Goal: Navigation & Orientation: Find specific page/section

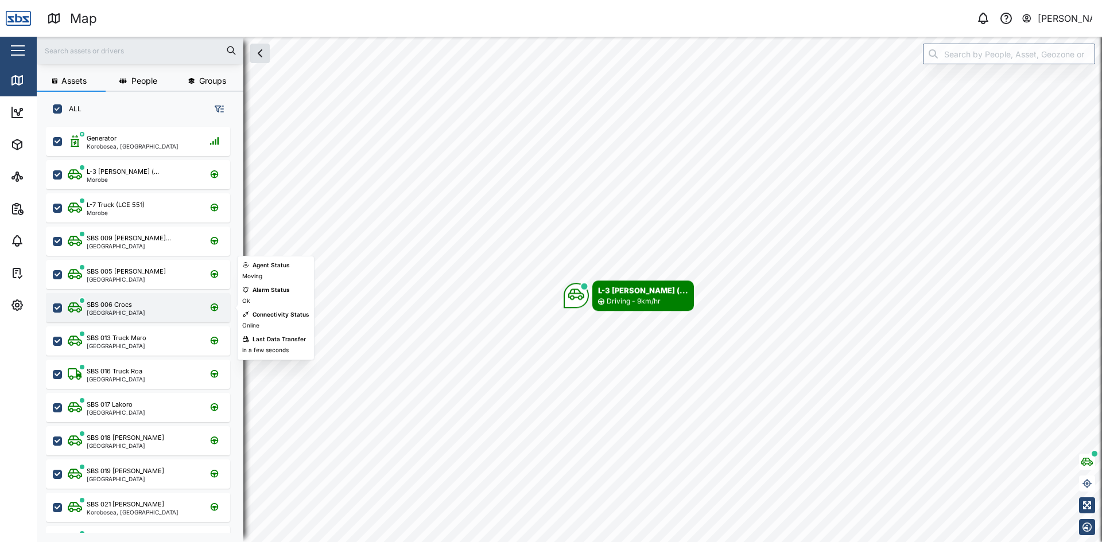
click at [117, 321] on div "SBS 006 Crocs [GEOGRAPHIC_DATA]" at bounding box center [138, 307] width 184 height 29
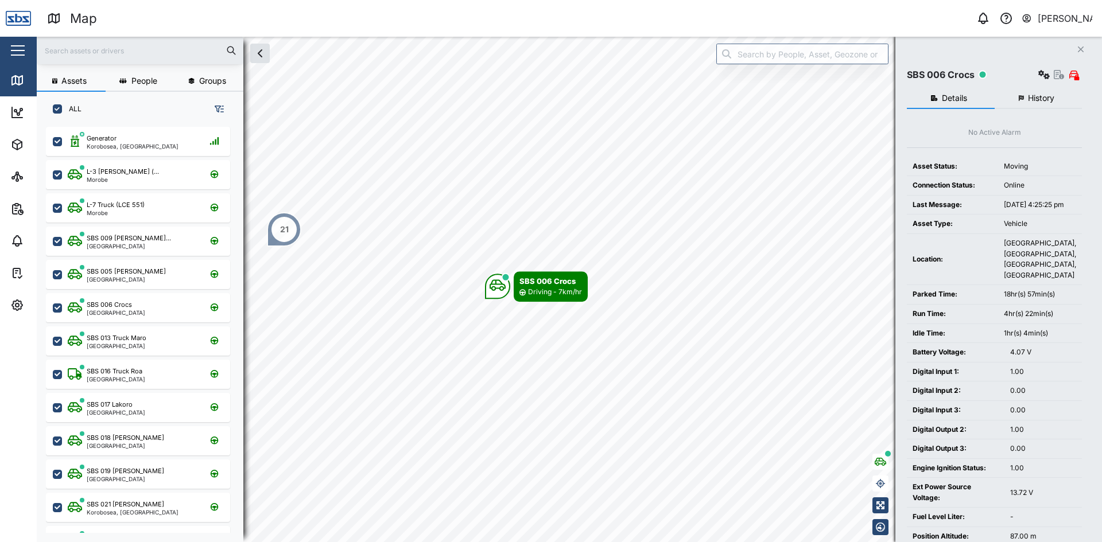
click at [1079, 45] on icon "Close" at bounding box center [1080, 49] width 7 height 9
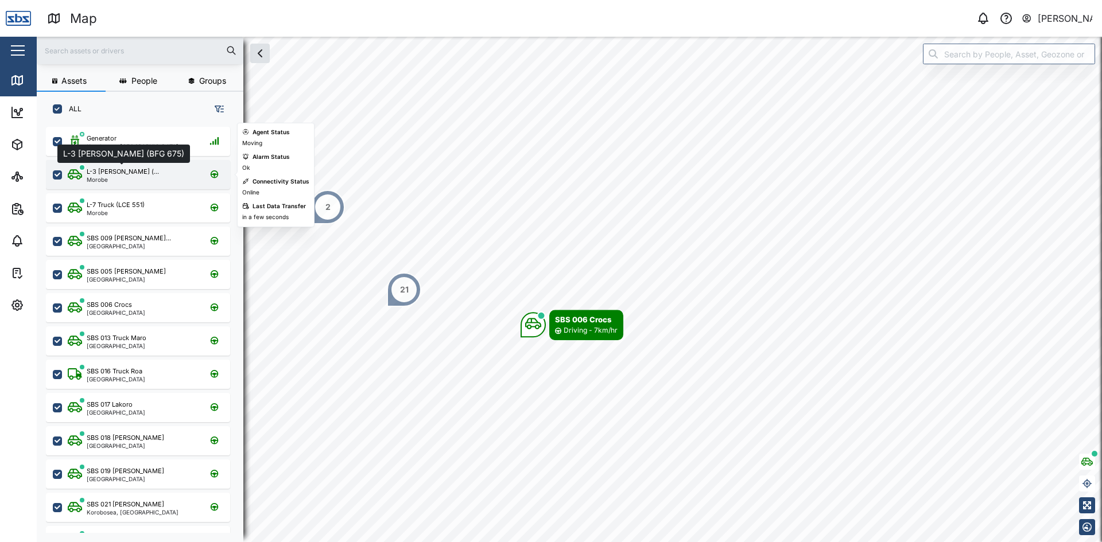
click at [120, 171] on div "L-3 [PERSON_NAME] (..." at bounding box center [123, 172] width 72 height 10
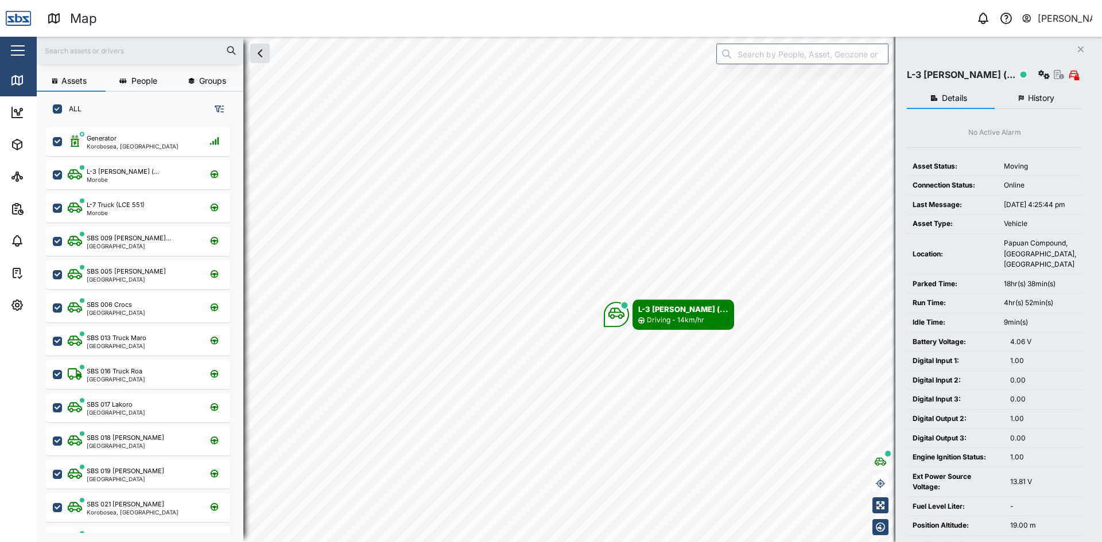
click at [1080, 52] on icon "Close" at bounding box center [1080, 49] width 7 height 9
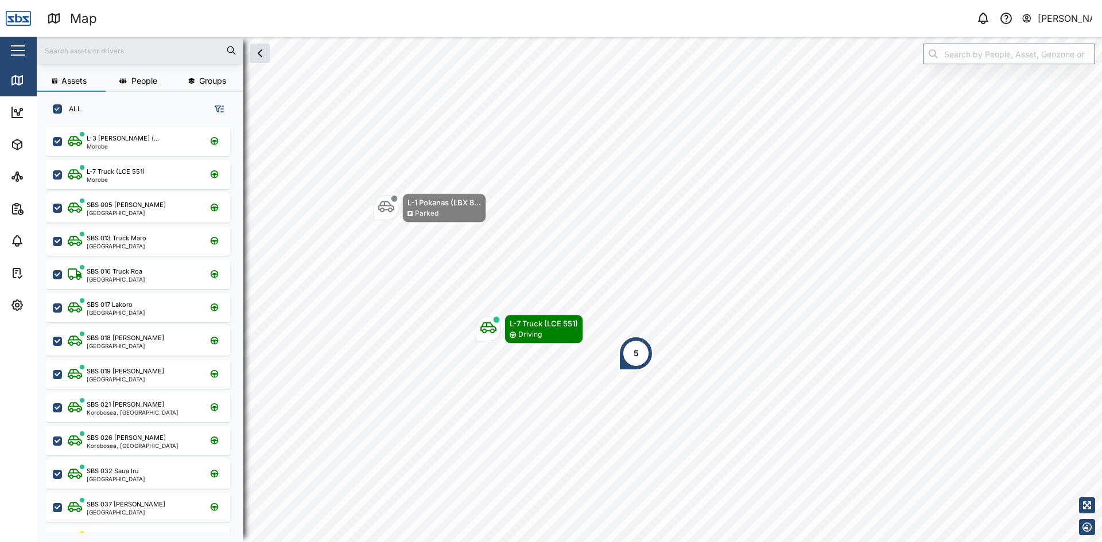
click at [637, 366] on div "5" at bounding box center [636, 353] width 34 height 34
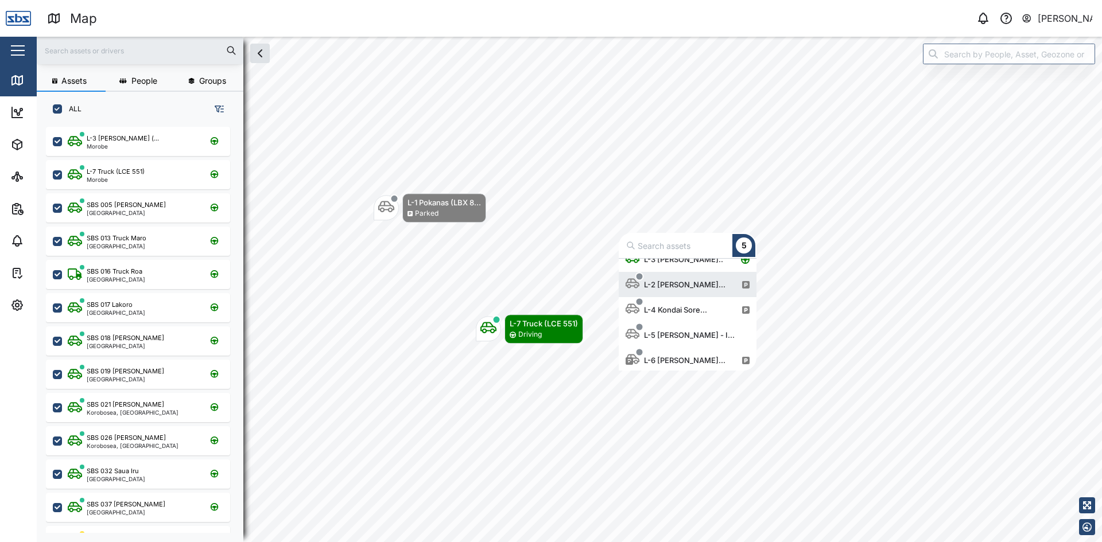
scroll to position [14, 0]
click at [674, 328] on div "L-5 [PERSON_NAME] - I..." at bounding box center [689, 332] width 100 height 11
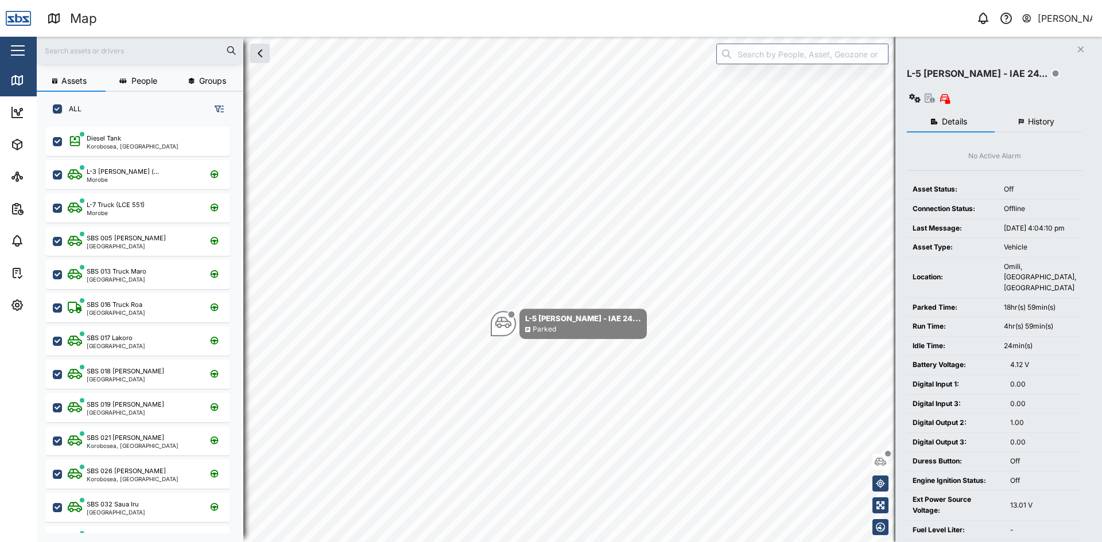
click at [547, 542] on html "Map 0 [PERSON_NAME] Close Map Dashboard Assets ATS Camera Generator Personnel T…" at bounding box center [551, 271] width 1102 height 542
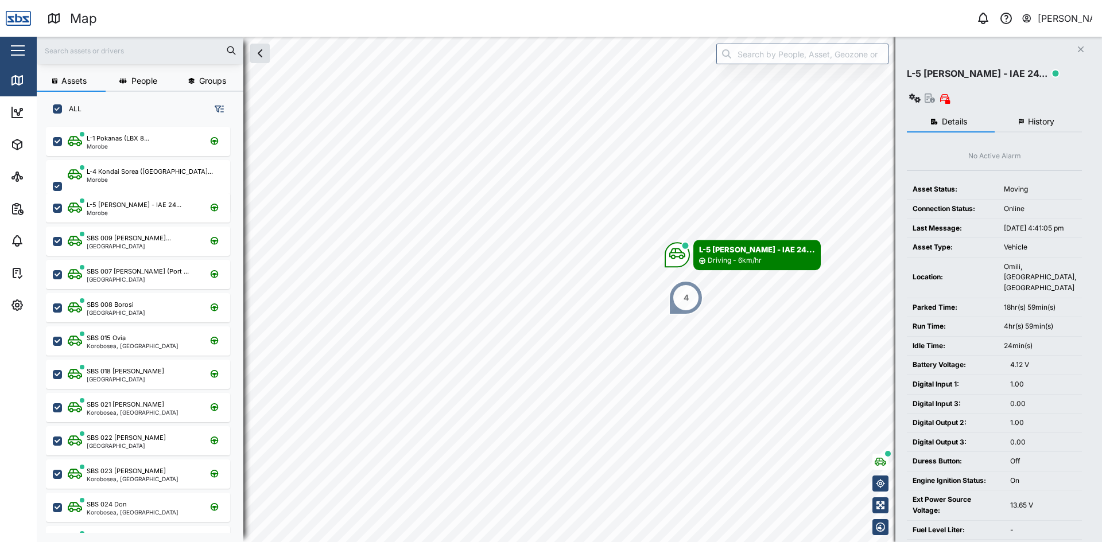
click at [1081, 51] on icon "Close" at bounding box center [1080, 49] width 7 height 9
